Goal: Information Seeking & Learning: Learn about a topic

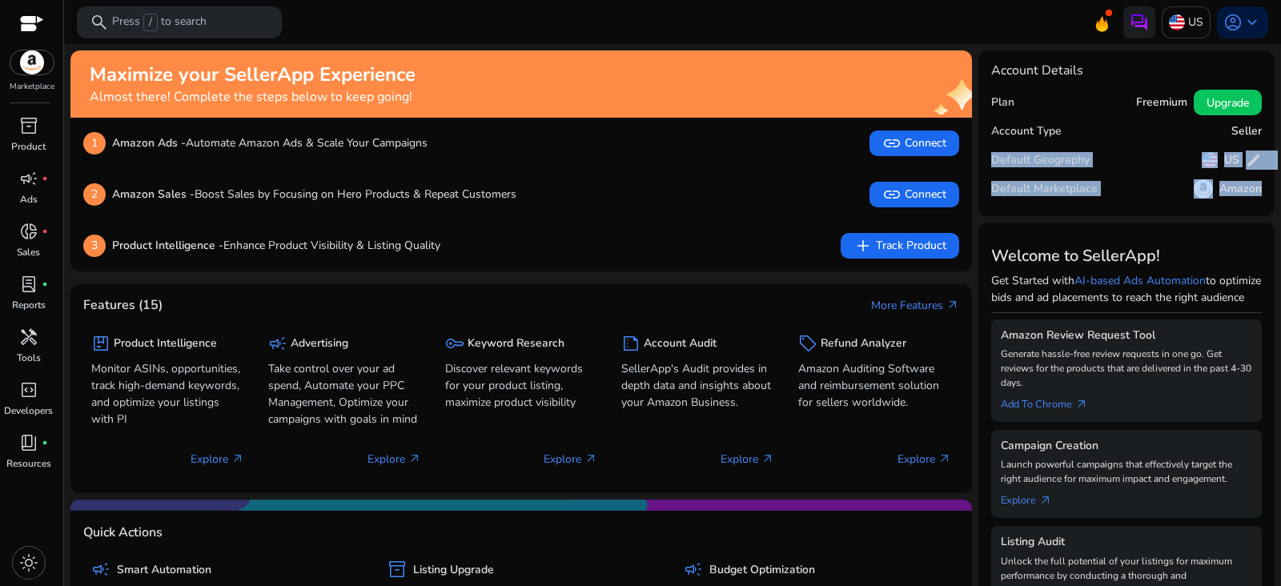
drag, startPoint x: 1273, startPoint y: 126, endPoint x: 1265, endPoint y: 187, distance: 62.2
click at [1265, 187] on mat-sidenav-content "search Press / to search US account_circle keyboard_arrow_down We are getting t…" at bounding box center [672, 293] width 1217 height 586
click at [38, 138] on link "inventory_2 Product" at bounding box center [28, 139] width 57 height 53
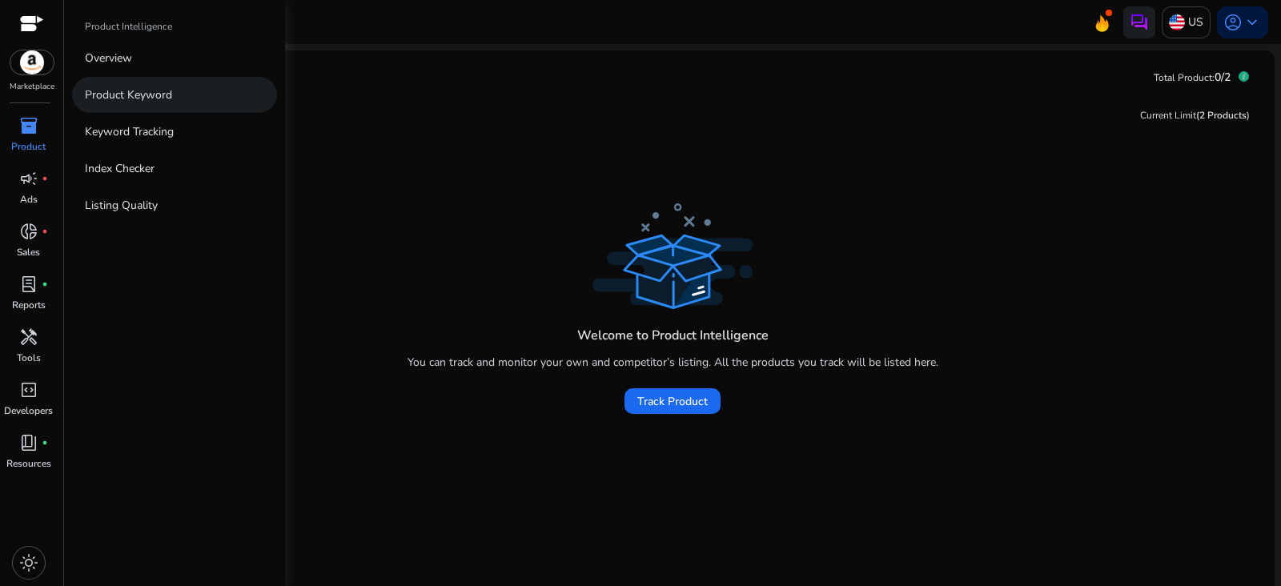
click at [128, 90] on p "Product Keyword" at bounding box center [128, 94] width 87 height 17
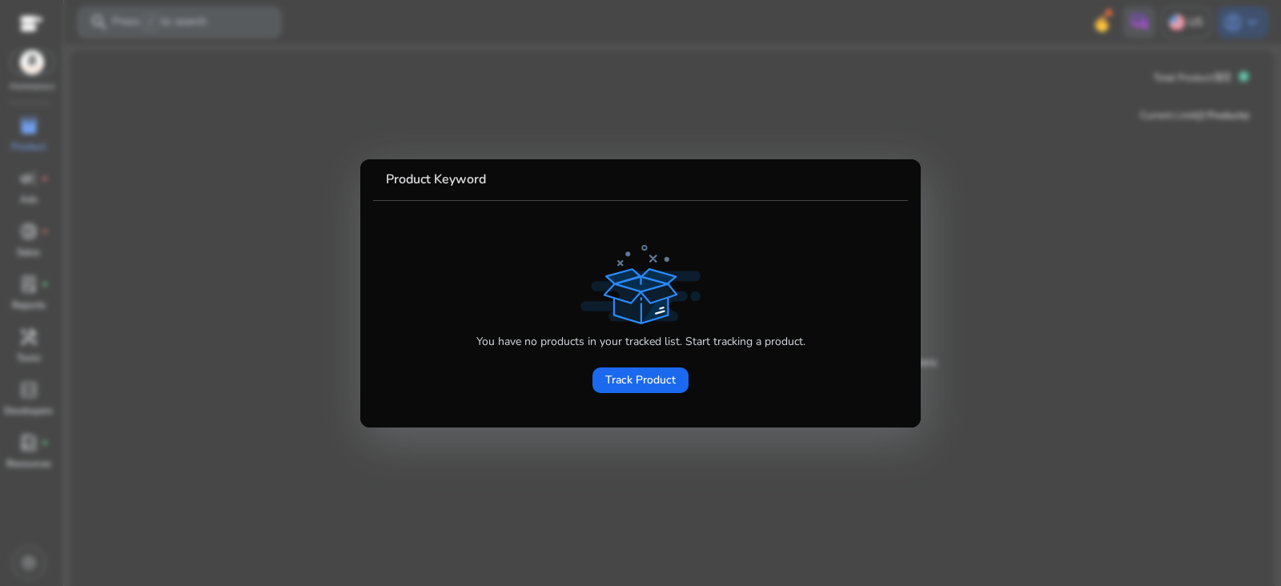
click at [450, 398] on div "You have no products in your tracked list. Start tracking a product. Track Prod…" at bounding box center [640, 321] width 509 height 161
click at [380, 266] on mat-card-content "You have no products in your tracked list. Start tracking a product. Track Prod…" at bounding box center [640, 308] width 535 height 214
drag, startPoint x: 1107, startPoint y: 246, endPoint x: 1086, endPoint y: 258, distance: 24.0
click at [1106, 246] on div at bounding box center [640, 293] width 1281 height 586
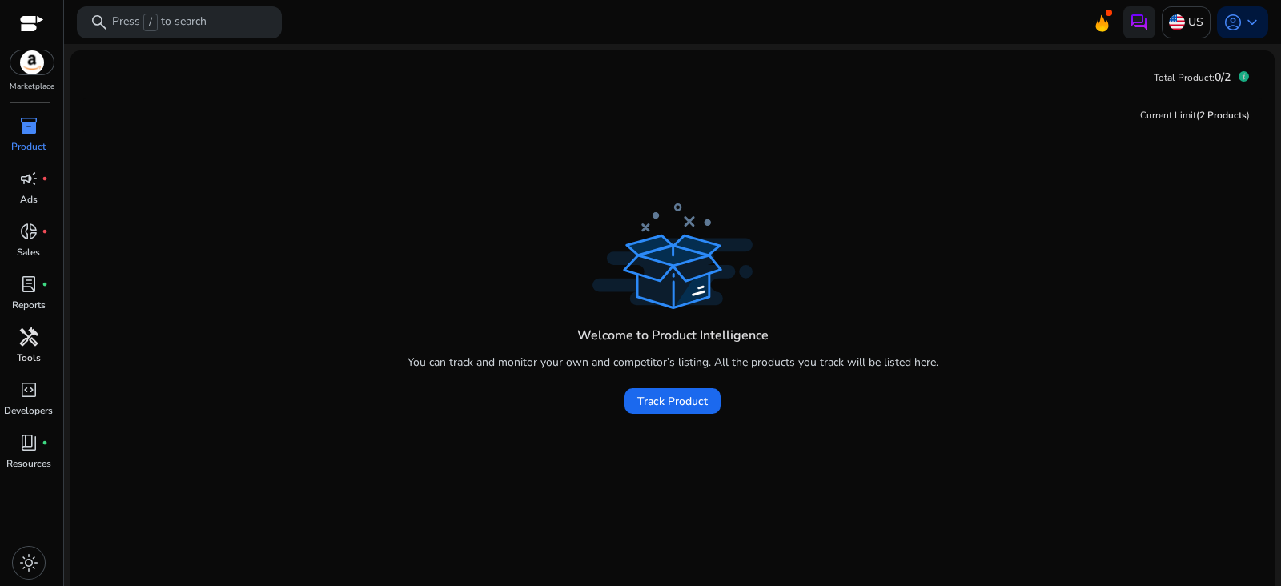
click at [24, 339] on span "handyman" at bounding box center [28, 336] width 19 height 19
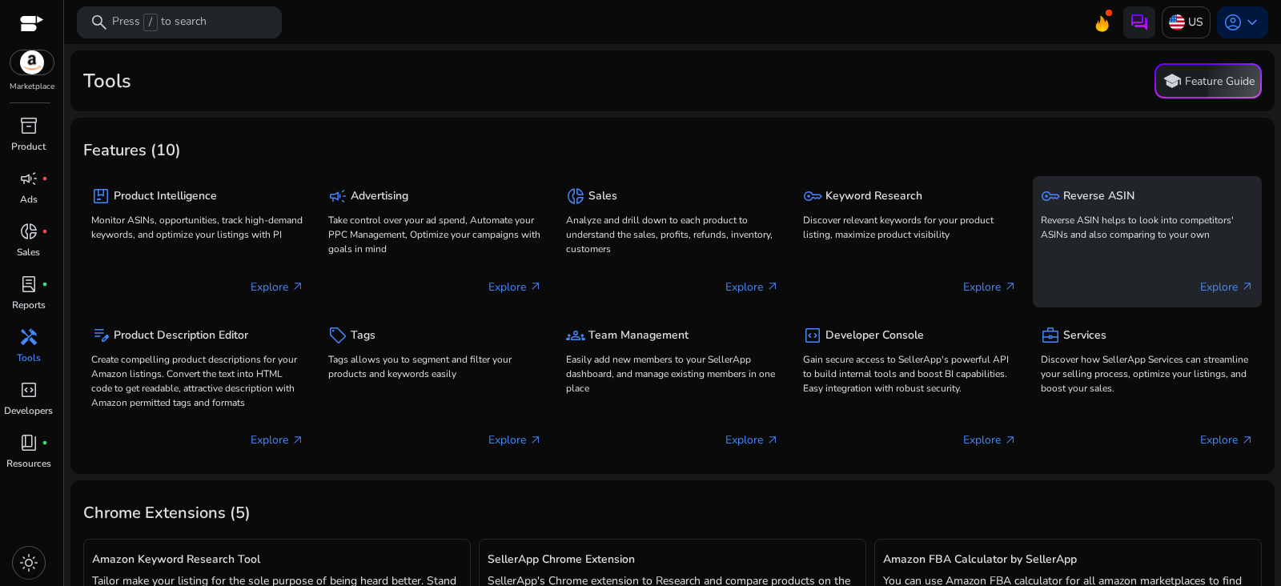
click at [1173, 231] on p "Reverse ASIN helps to look into competitors' ASINs and also comparing to your o…" at bounding box center [1147, 227] width 213 height 29
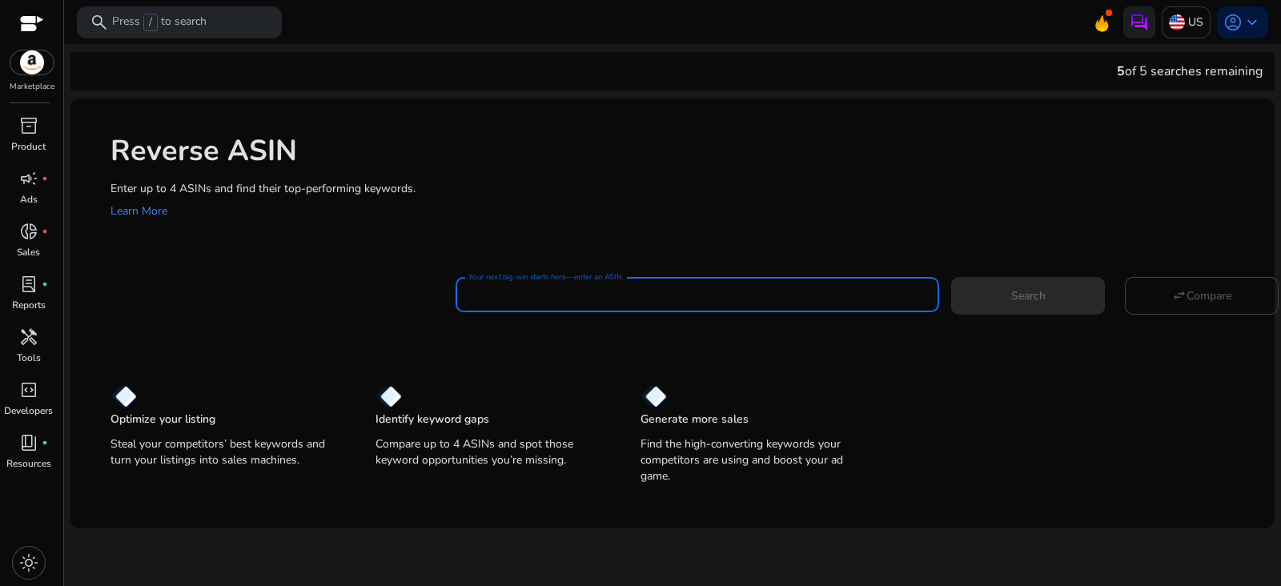
paste input "**********"
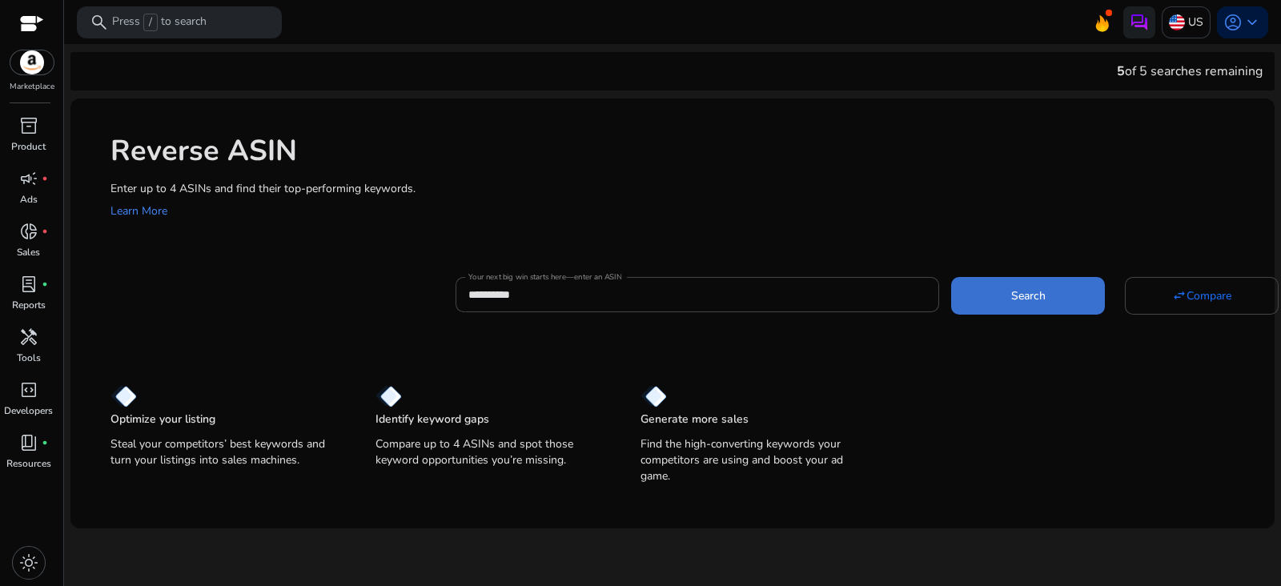
click at [1027, 305] on span at bounding box center [1028, 295] width 154 height 38
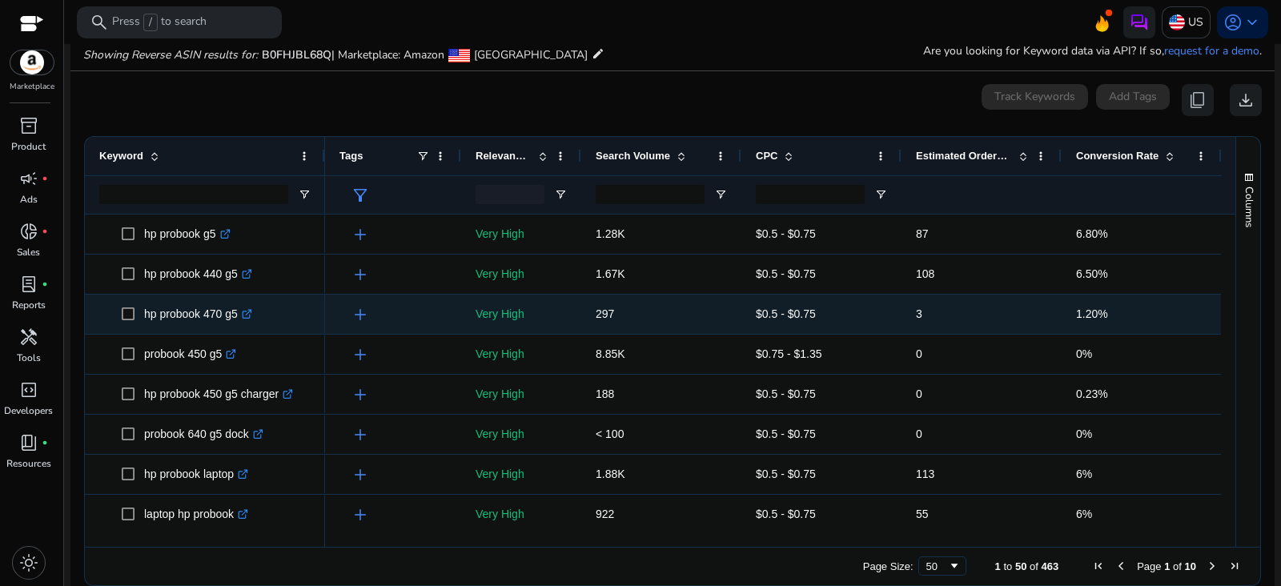
scroll to position [171, 0]
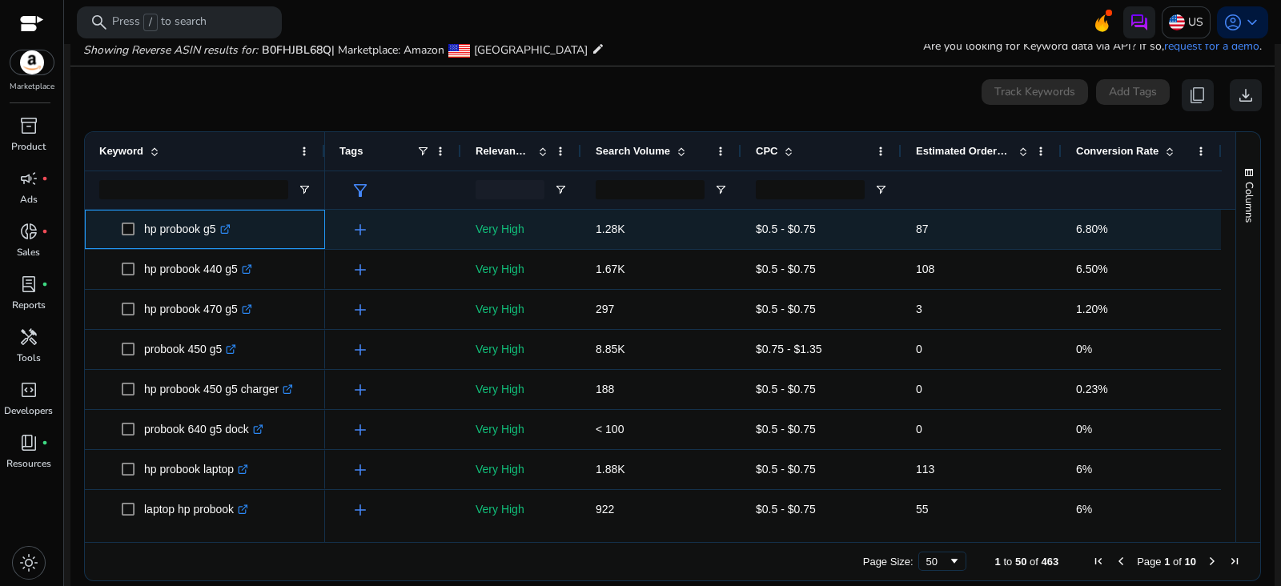
drag, startPoint x: 143, startPoint y: 227, endPoint x: 219, endPoint y: 237, distance: 76.7
click at [219, 237] on span "hp probook g5 .st0{fill:#2c8af8}" at bounding box center [216, 229] width 189 height 33
copy span "hp probook g5"
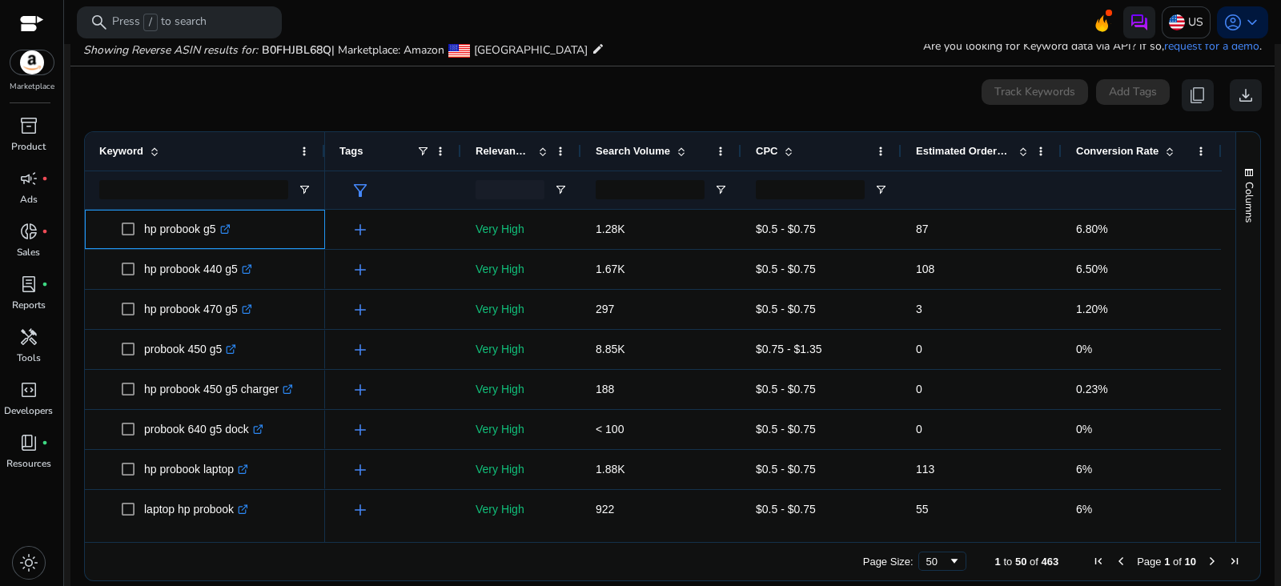
scroll to position [0, 0]
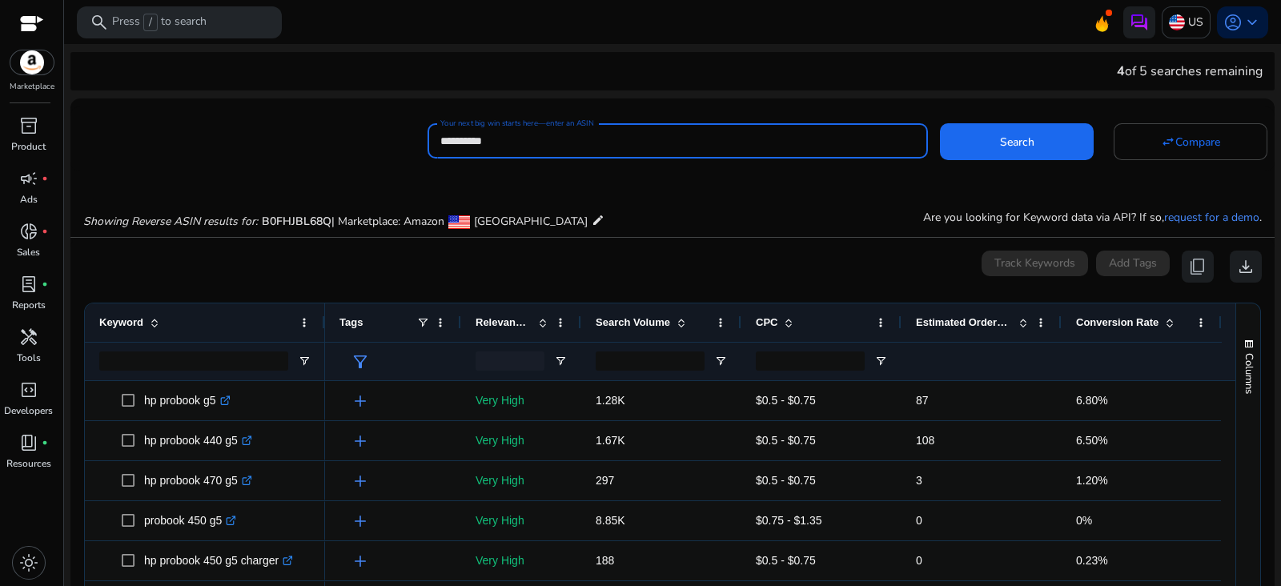
click at [588, 138] on input "**********" at bounding box center [677, 141] width 475 height 18
paste input
click at [1013, 156] on span at bounding box center [1017, 141] width 154 height 38
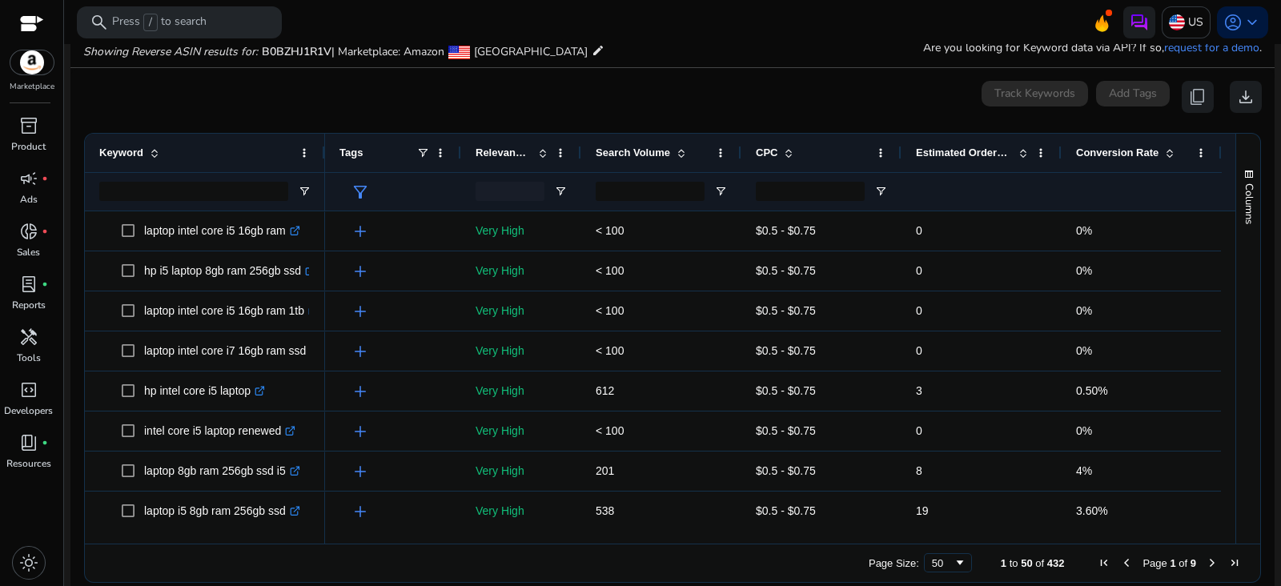
scroll to position [171, 0]
drag, startPoint x: 1229, startPoint y: 238, endPoint x: 1227, endPoint y: 250, distance: 12.1
click at [1227, 250] on div "Keyword Tags Relevance Score CPC" at bounding box center [672, 337] width 1175 height 410
drag, startPoint x: 1220, startPoint y: 239, endPoint x: 1218, endPoint y: 249, distance: 9.9
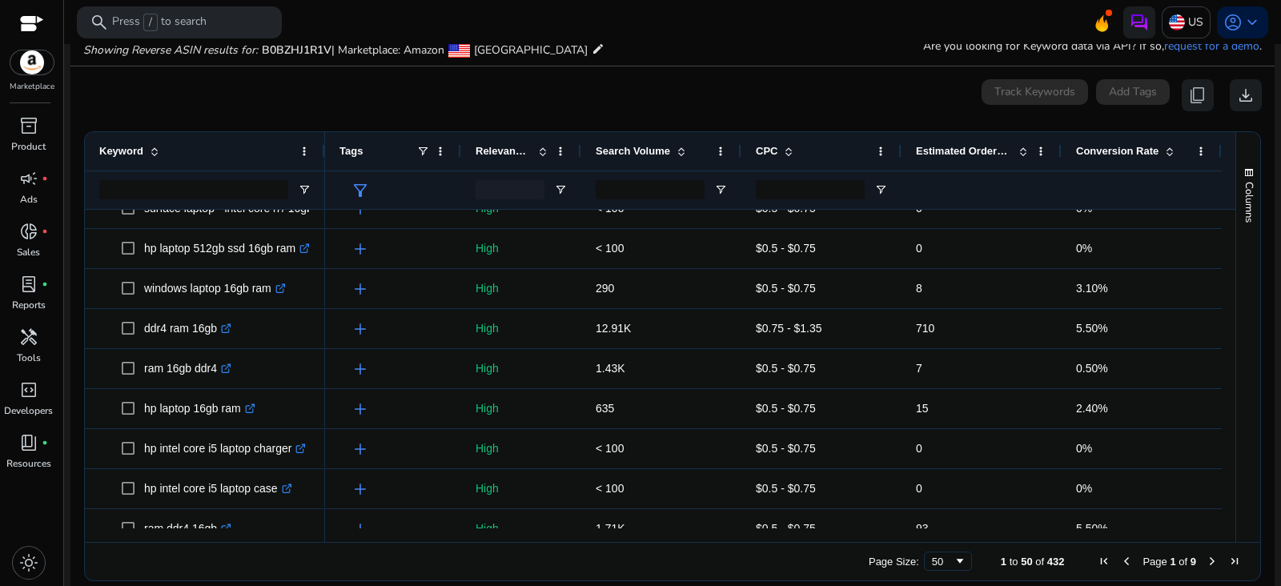
scroll to position [1503, 0]
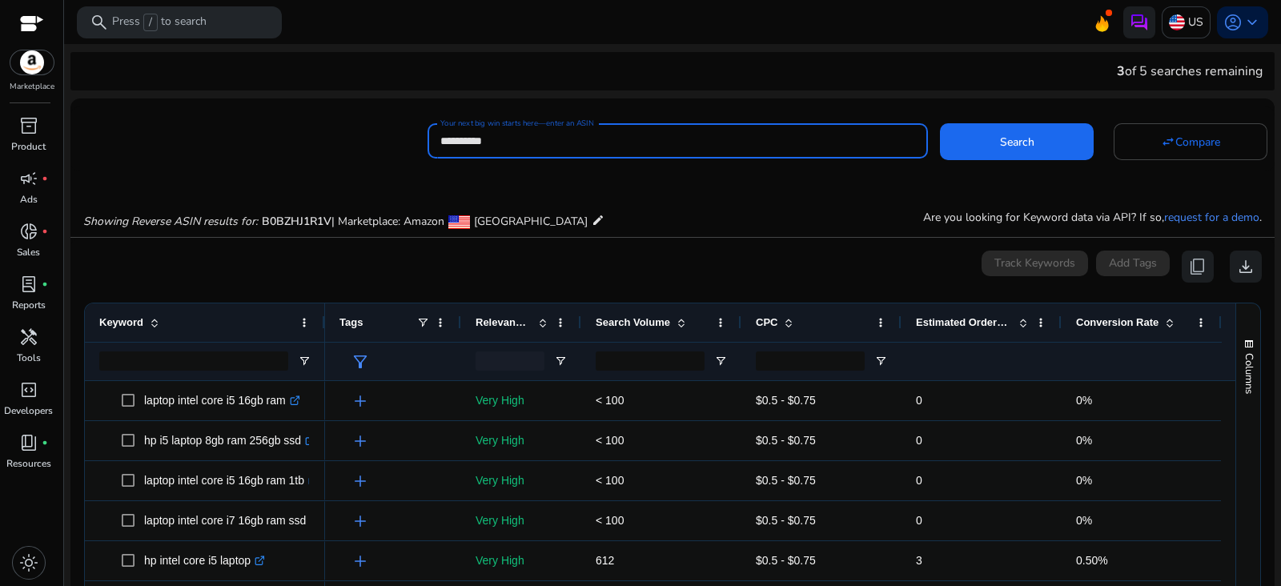
click at [675, 146] on input "**********" at bounding box center [677, 141] width 475 height 18
type input "*"
type input "**"
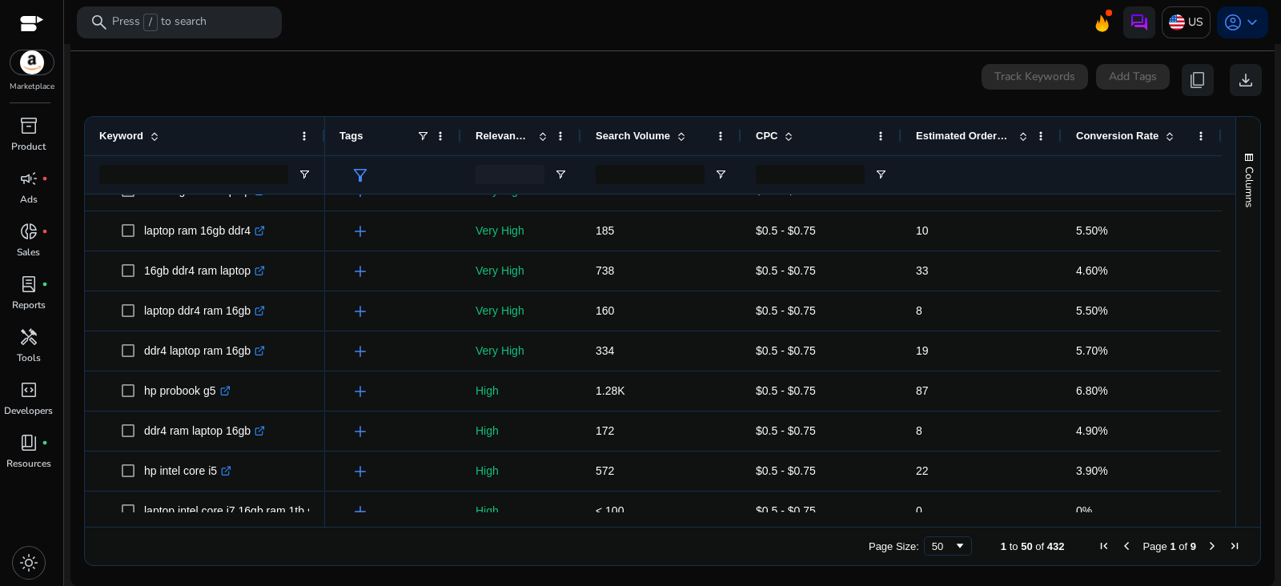
scroll to position [705, 0]
